Goal: Task Accomplishment & Management: Complete application form

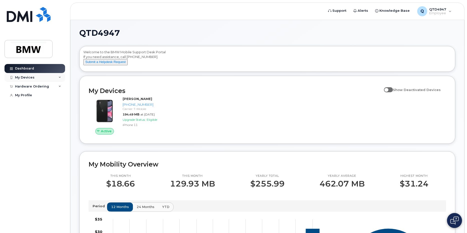
click at [60, 77] on icon at bounding box center [60, 77] width 3 height 3
click at [393, 92] on span at bounding box center [388, 89] width 9 height 5
click at [388, 89] on input "Show Deactivated Devices" at bounding box center [386, 87] width 4 height 4
click at [389, 92] on span at bounding box center [388, 89] width 9 height 5
click at [388, 89] on input "Show Deactivated Devices" at bounding box center [386, 87] width 4 height 4
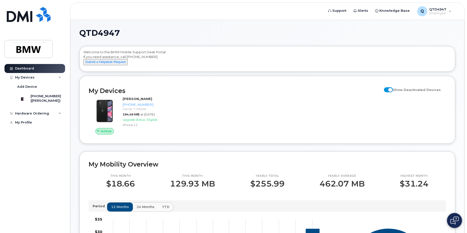
checkbox input "false"
click at [20, 78] on div "My Devices" at bounding box center [25, 78] width 20 height 4
click at [34, 77] on div "My Devices" at bounding box center [35, 77] width 61 height 9
click at [59, 115] on icon at bounding box center [60, 113] width 3 height 3
click at [20, 134] on div "My Profile" at bounding box center [23, 132] width 17 height 4
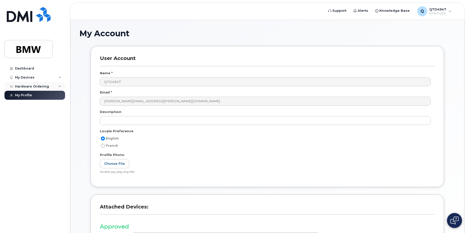
click at [33, 85] on div "Hardware Ordering" at bounding box center [32, 87] width 34 height 4
drag, startPoint x: 29, startPoint y: 94, endPoint x: 42, endPoint y: 102, distance: 15.9
click at [29, 94] on div "New Order" at bounding box center [26, 95] width 19 height 5
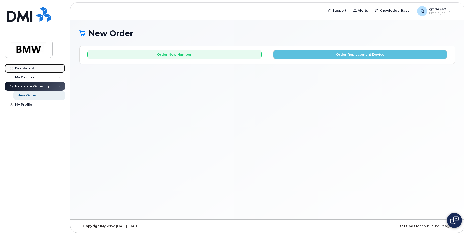
click at [25, 69] on div "Dashboard" at bounding box center [24, 69] width 19 height 4
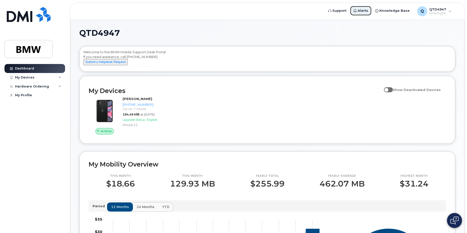
click at [356, 9] on icon at bounding box center [354, 10] width 3 height 3
click at [364, 9] on span "Alerts" at bounding box center [362, 10] width 11 height 5
click at [399, 9] on span "Knowledge Base" at bounding box center [394, 10] width 30 height 5
